Goal: Information Seeking & Learning: Learn about a topic

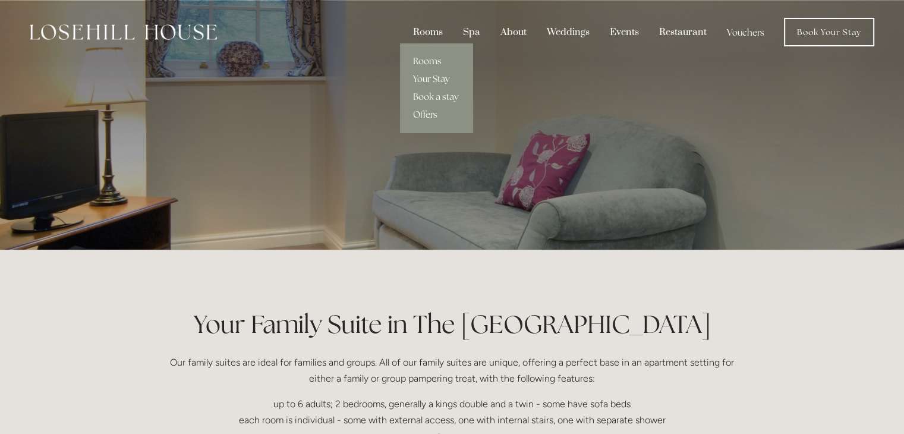
click at [430, 31] on div "Rooms" at bounding box center [428, 32] width 48 height 23
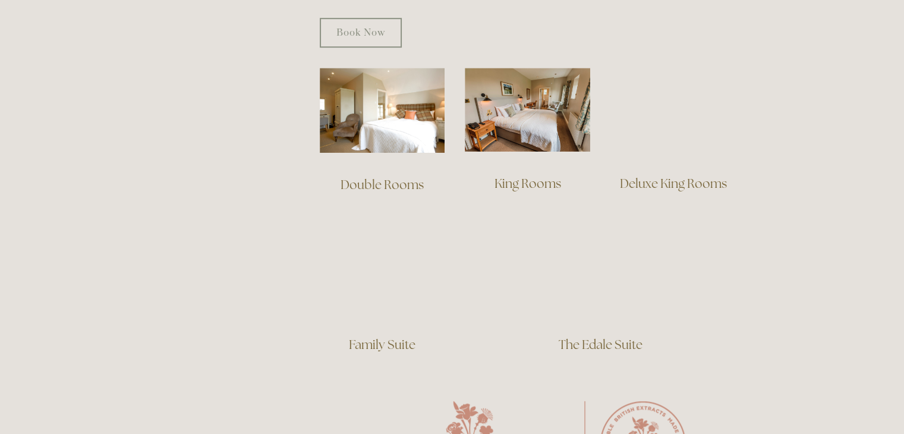
scroll to position [808, 0]
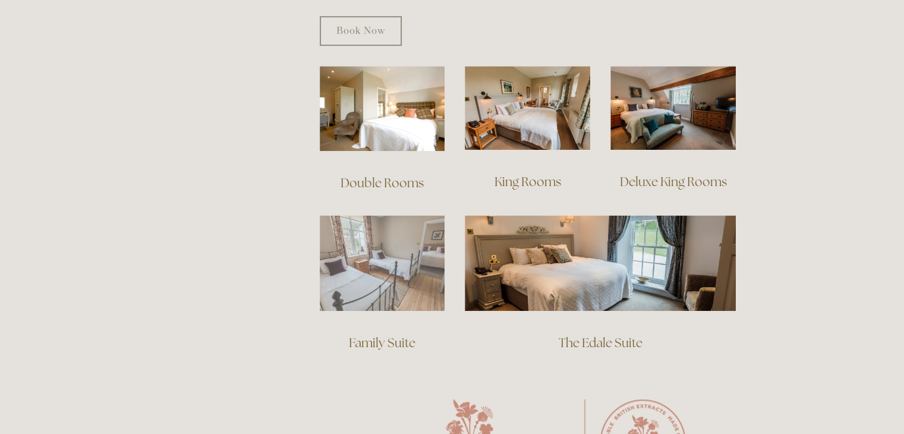
click at [387, 254] on img at bounding box center [382, 263] width 125 height 96
click at [374, 258] on img at bounding box center [382, 263] width 125 height 96
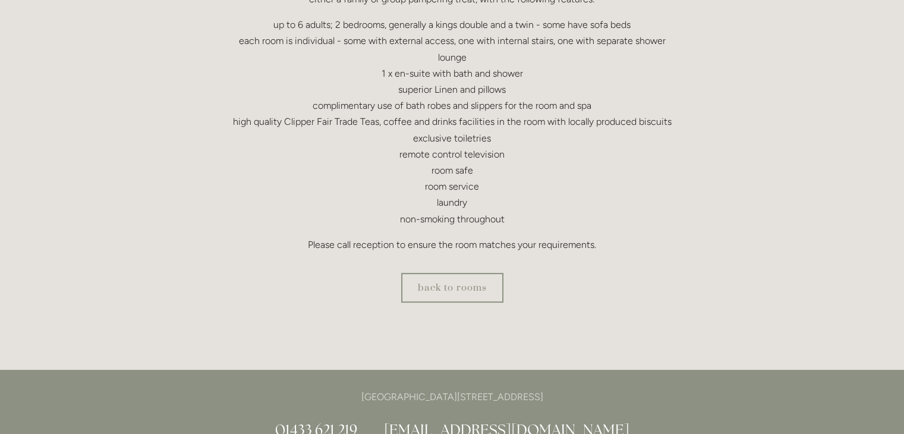
scroll to position [380, 0]
